Goal: Use online tool/utility

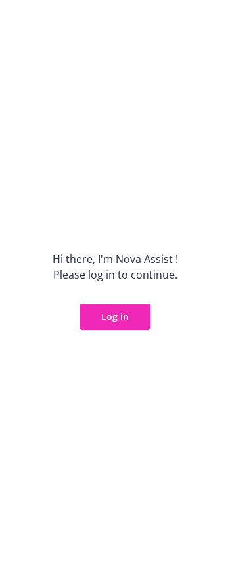
click at [110, 323] on button "Log in" at bounding box center [115, 317] width 71 height 26
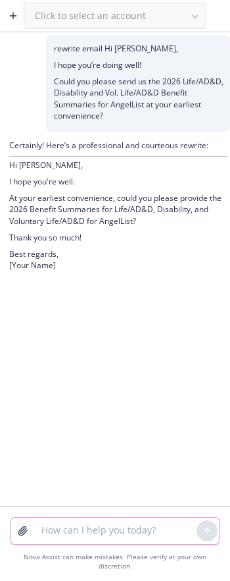
click at [49, 540] on textarea at bounding box center [115, 531] width 163 height 26
click at [16, 14] on icon "button" at bounding box center [13, 16] width 11 height 11
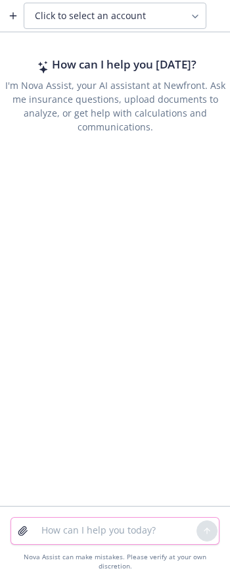
click at [127, 527] on textarea at bounding box center [115, 531] width 163 height 26
paste textarea "I hope you’re having a great week! We have provided YNAB with the updated flyer…"
type textarea "rewrite email I hope you’re having a great week! We have provided YNAB with the…"
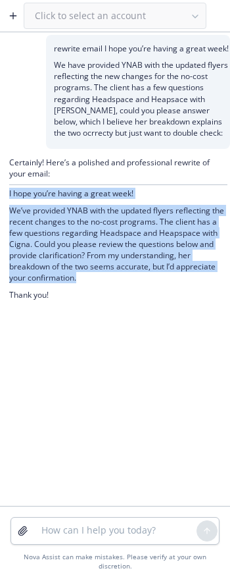
drag, startPoint x: 80, startPoint y: 278, endPoint x: 9, endPoint y: 194, distance: 110.3
click at [9, 194] on div "Certainly! Here’s a polished and professional rewrite of your email: I hope you…" at bounding box center [118, 230] width 219 height 146
copy div "I hope you’re having a great week! We’ve provided YNAB with the updated flyers …"
